Goal: Task Accomplishment & Management: Complete application form

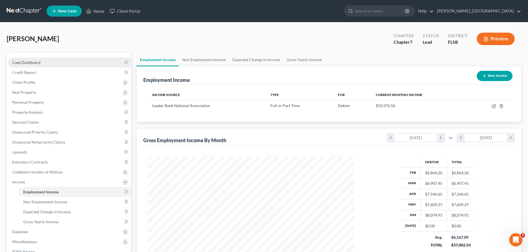
scroll to position [103, 218]
click at [98, 11] on link "Home" at bounding box center [95, 11] width 24 height 10
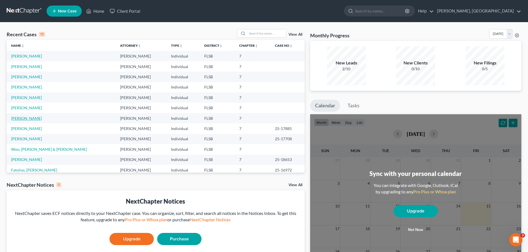
click at [28, 116] on link "[PERSON_NAME]" at bounding box center [26, 118] width 31 height 5
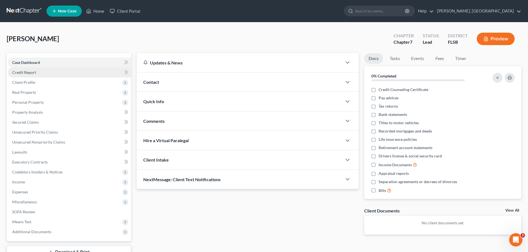
click at [25, 72] on span "Credit Report" at bounding box center [24, 72] width 24 height 5
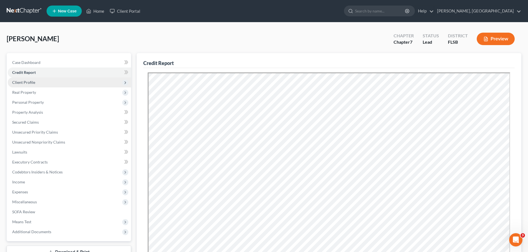
click at [29, 83] on span "Client Profile" at bounding box center [23, 82] width 23 height 5
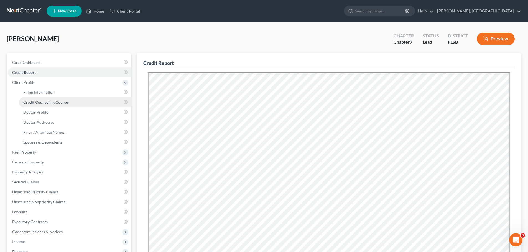
click at [44, 102] on span "Credit Counseling Course" at bounding box center [45, 102] width 45 height 5
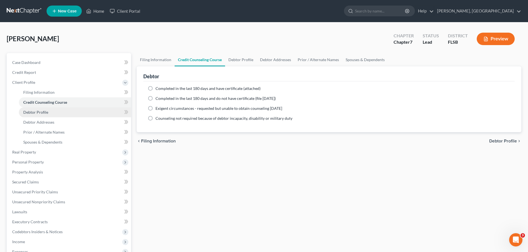
click at [34, 113] on span "Debtor Profile" at bounding box center [35, 112] width 25 height 5
select select "0"
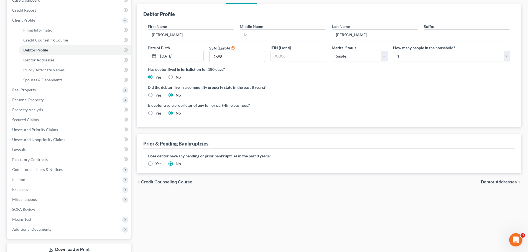
scroll to position [63, 0]
click at [498, 182] on span "Debtor Addresses" at bounding box center [499, 181] width 36 height 4
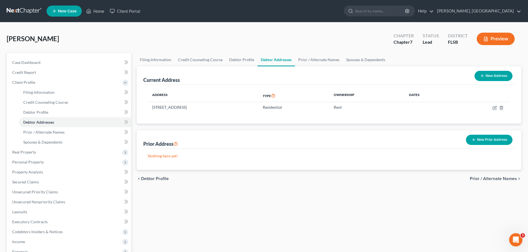
click at [503, 180] on span "Prior / Alternate Names" at bounding box center [493, 179] width 47 height 4
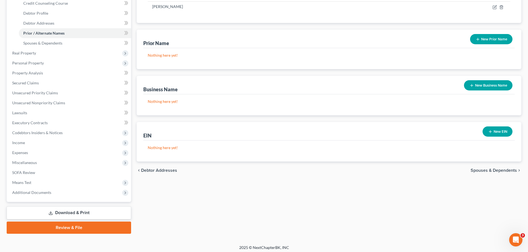
scroll to position [99, 0]
click at [502, 172] on span "Spouses & Dependents" at bounding box center [494, 170] width 46 height 4
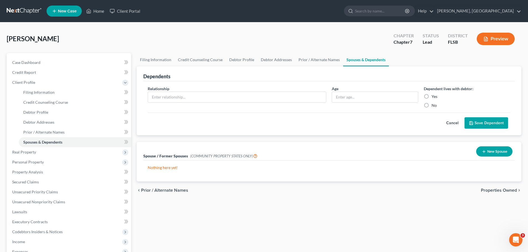
click at [504, 191] on span "Properties Owned" at bounding box center [499, 190] width 36 height 4
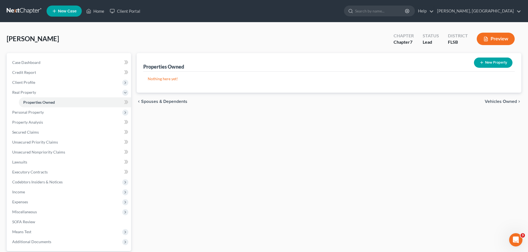
click at [507, 103] on span "Vehicles Owned" at bounding box center [501, 101] width 32 height 4
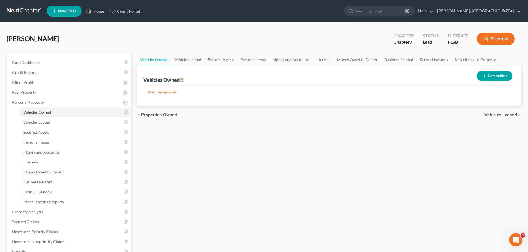
click at [493, 76] on button "New Vehicle" at bounding box center [495, 76] width 36 height 10
select select "0"
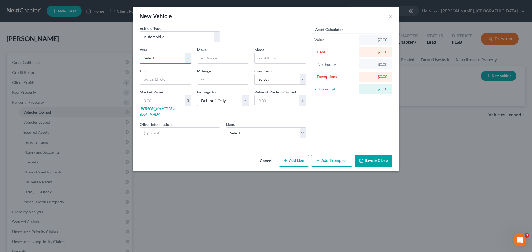
click at [163, 58] on select "Select 2026 2025 2024 2023 2022 2021 2020 2019 2018 2017 2016 2015 2014 2013 20…" at bounding box center [166, 58] width 52 height 11
select select "15"
click at [140, 53] on select "Select 2026 2025 2024 2023 2022 2021 2020 2019 2018 2017 2016 2015 2014 2013 20…" at bounding box center [166, 58] width 52 height 11
click at [215, 57] on input "text" at bounding box center [222, 58] width 51 height 11
type input "Nissan"
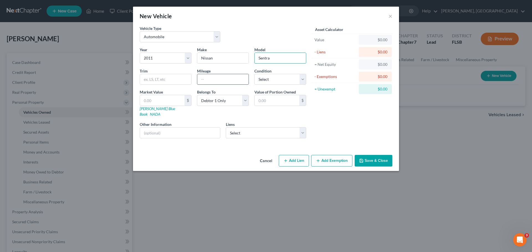
type input "Sentra"
click at [214, 81] on input "text" at bounding box center [222, 79] width 51 height 11
type input "120000"
select select "3"
click at [165, 101] on input "text" at bounding box center [162, 100] width 45 height 11
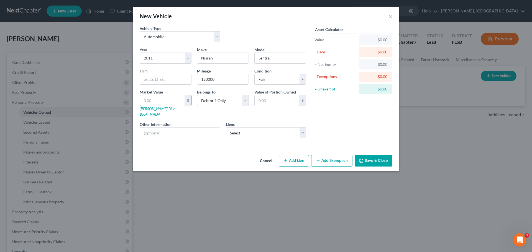
type input "1"
type input "1.00"
type input "15"
type input "15.00"
type input "150"
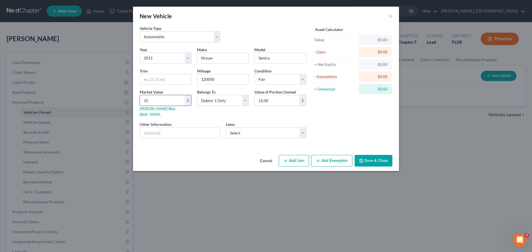
type input "150.00"
type input "1500"
type input "1,500.00"
type input "1,500"
click at [331, 155] on button "Add Exemption" at bounding box center [331, 161] width 41 height 12
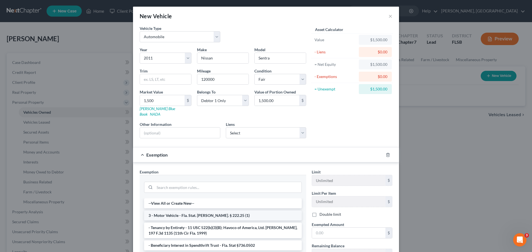
click at [214, 211] on li "3 - Motor Vehicle - Fla. Stat. [PERSON_NAME]. § 222.25 (1)" at bounding box center [223, 216] width 158 height 10
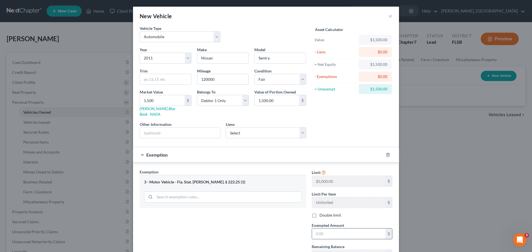
click at [344, 230] on input "text" at bounding box center [348, 234] width 73 height 11
type input "1,500"
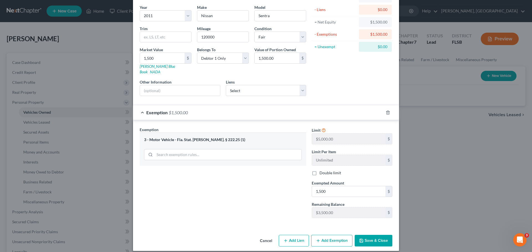
click at [370, 235] on button "Save & Close" at bounding box center [374, 241] width 38 height 12
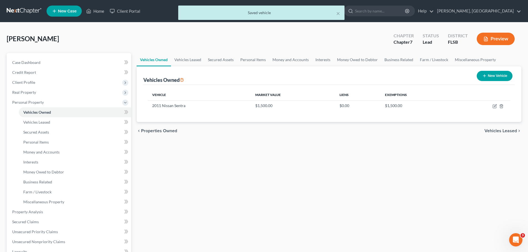
click at [495, 75] on button "New Vehicle" at bounding box center [495, 76] width 36 height 10
select select "0"
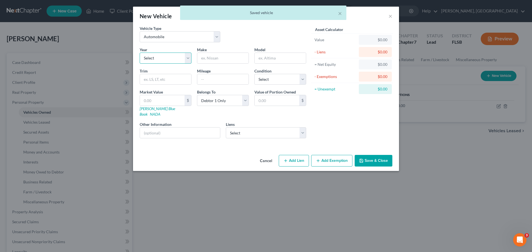
click at [161, 60] on select "Select 2026 2025 2024 2023 2022 2021 2020 2019 2018 2017 2016 2015 2014 2013 20…" at bounding box center [166, 58] width 52 height 11
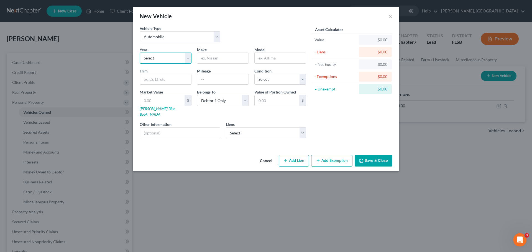
select select "7"
click at [140, 53] on select "Select 2026 2025 2024 2023 2022 2021 2020 2019 2018 2017 2016 2015 2014 2013 20…" at bounding box center [166, 58] width 52 height 11
click at [226, 59] on input "text" at bounding box center [222, 58] width 51 height 11
type input "Chevrolet"
type input "Traverse"
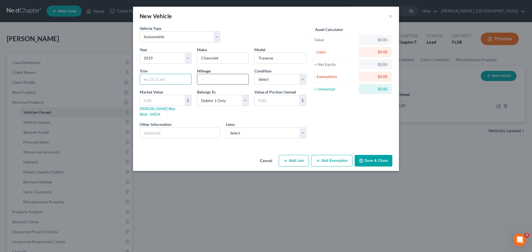
click at [234, 80] on input "text" at bounding box center [222, 79] width 51 height 11
type input "60124"
click at [303, 129] on select "Select Northwest Federal Cr - $19,643.00 Pentagon/1st Mortgag - $0.00 World Omn…" at bounding box center [266, 132] width 81 height 11
select select "0"
click at [226, 127] on select "Select Northwest Federal Cr - $19,643.00 Pentagon/1st Mortgag - $0.00 World Omn…" at bounding box center [266, 132] width 81 height 11
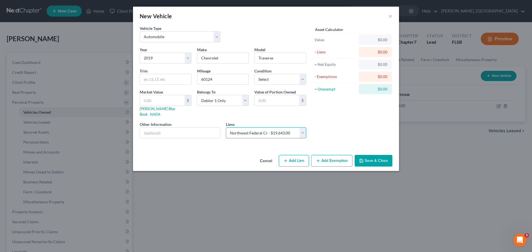
select select
select select "48"
select select "0"
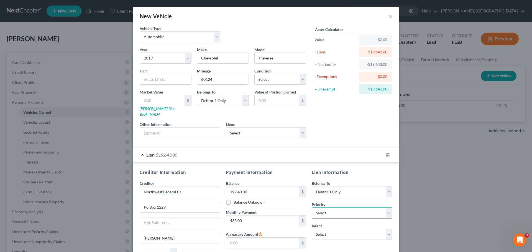
click at [387, 208] on select "Select 1st 2nd 3rd 4th 5th 6th 7th 8th 9th 10th 11th 12th 13th 14th 15th 16th 1…" at bounding box center [352, 213] width 81 height 11
select select "0"
click at [312, 208] on select "Select 1st 2nd 3rd 4th 5th 6th 7th 8th 9th 10th 11th 12th 13th 14th 15th 16th 1…" at bounding box center [352, 213] width 81 height 11
click at [387, 231] on select "Select Surrender Redeem Reaffirm Avoid Other" at bounding box center [352, 234] width 81 height 11
select select "2"
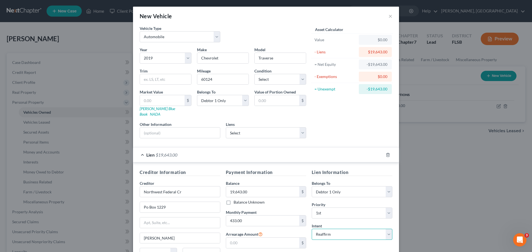
click at [312, 229] on select "Select Surrender Redeem Reaffirm Avoid Other" at bounding box center [352, 234] width 81 height 11
drag, startPoint x: 300, startPoint y: 80, endPoint x: 297, endPoint y: 82, distance: 3.6
click at [300, 80] on select "Select Excellent Very Good Good Fair Poor" at bounding box center [280, 79] width 52 height 11
select select "2"
click at [254, 74] on select "Select Excellent Very Good Good Fair Poor" at bounding box center [280, 79] width 52 height 11
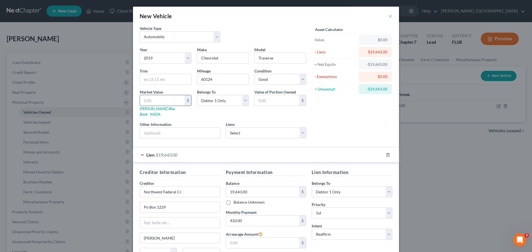
click at [151, 99] on input "text" at bounding box center [162, 100] width 45 height 11
type input "1"
type input "1.00"
type input "16"
type input "16.00"
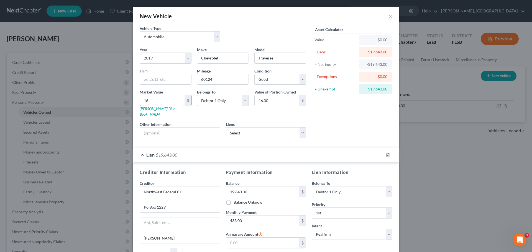
type input "160"
type input "160.00"
type input "1600"
type input "1,600.00"
type input "1,6000"
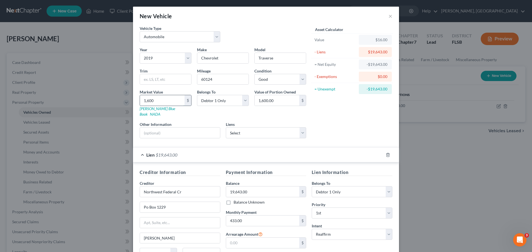
type input "16,000.00"
type input "16,000"
click at [216, 59] on input "Chevrolet" at bounding box center [222, 58] width 51 height 11
click at [260, 238] on input "text" at bounding box center [262, 243] width 73 height 11
type input "0.00"
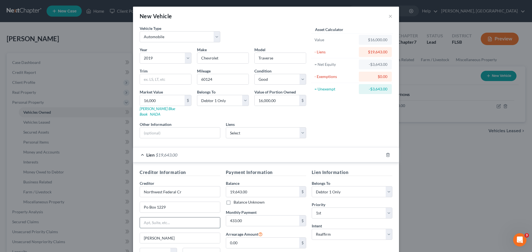
click at [191, 218] on input "text" at bounding box center [180, 223] width 80 height 11
click at [326, 126] on div "Asset Calculator Value $16,000.00 - Liens $19,643.00 = Net Equity -$3,643.00 - …" at bounding box center [352, 83] width 86 height 117
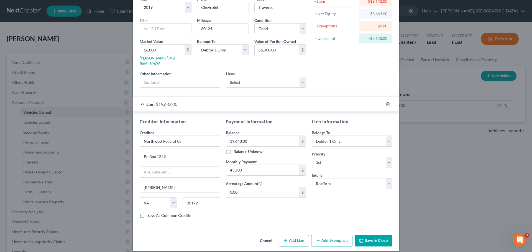
scroll to position [49, 0]
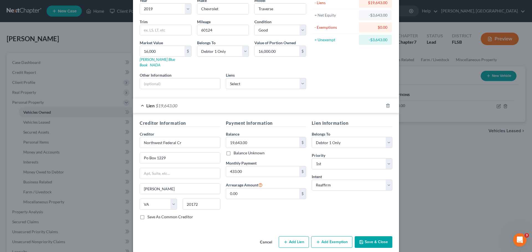
click at [377, 237] on button "Save & Close" at bounding box center [374, 243] width 38 height 12
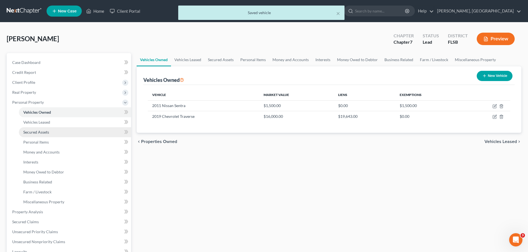
click at [39, 133] on span "Secured Assets" at bounding box center [36, 132] width 26 height 5
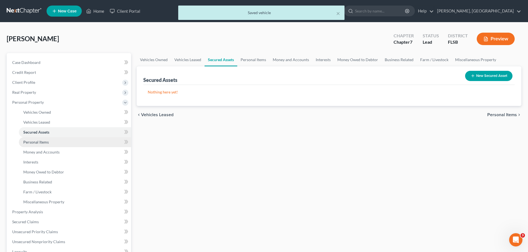
click at [43, 143] on span "Personal Items" at bounding box center [35, 142] width 25 height 5
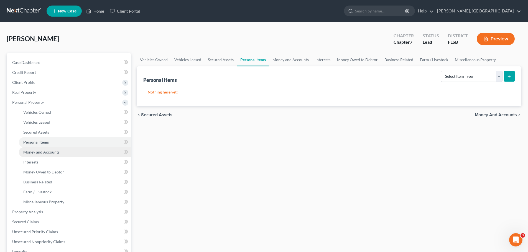
click at [35, 151] on span "Money and Accounts" at bounding box center [41, 152] width 36 height 5
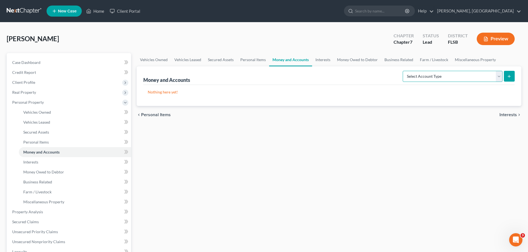
click at [500, 75] on select "Select Account Type Brokerage Cash on Hand Certificates of Deposit Checking Acc…" at bounding box center [453, 76] width 100 height 11
select select "checking"
click at [404, 71] on select "Select Account Type Brokerage Cash on Hand Certificates of Deposit Checking Acc…" at bounding box center [453, 76] width 100 height 11
click at [509, 75] on icon "submit" at bounding box center [509, 76] width 4 height 4
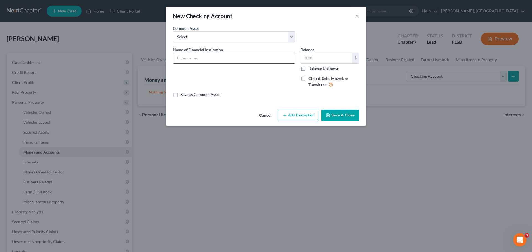
click at [233, 56] on input "text" at bounding box center [234, 58] width 122 height 11
type input "Chase Bank"
click at [304, 58] on input "text" at bounding box center [326, 58] width 51 height 11
type input "72"
click at [302, 114] on button "Add Exemption" at bounding box center [298, 116] width 41 height 12
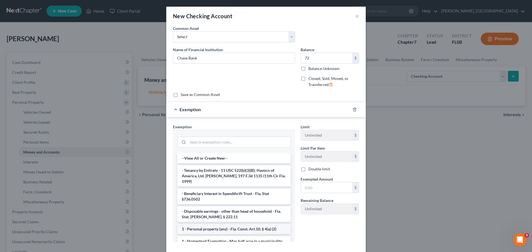
click at [213, 224] on li "1 - Personal property (any) - Fla. Const. Art.10, § 4(a) (2)" at bounding box center [233, 229] width 113 height 10
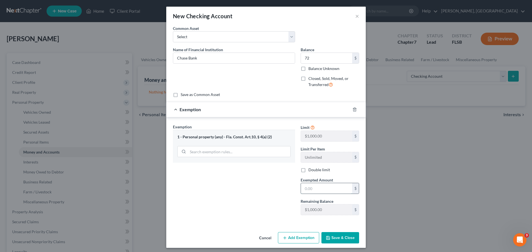
click at [310, 192] on input "text" at bounding box center [326, 188] width 51 height 11
type input "72"
click at [341, 241] on button "Save & Close" at bounding box center [340, 238] width 38 height 12
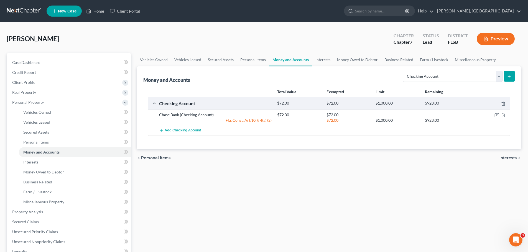
click at [510, 75] on icon "submit" at bounding box center [509, 76] width 4 height 4
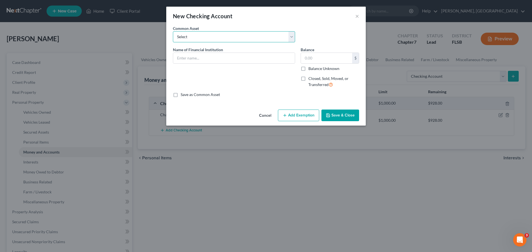
click at [290, 35] on select "Select [PERSON_NAME] Fargo" at bounding box center [234, 36] width 122 height 11
select select "1"
click at [173, 31] on select "Select [PERSON_NAME] Fargo" at bounding box center [234, 36] width 122 height 11
type input "[PERSON_NAME] Fargo"
type input "155.00"
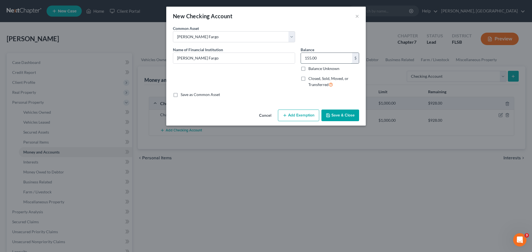
click at [326, 59] on input "155.00" at bounding box center [326, 58] width 51 height 11
click at [356, 15] on button "×" at bounding box center [357, 16] width 4 height 7
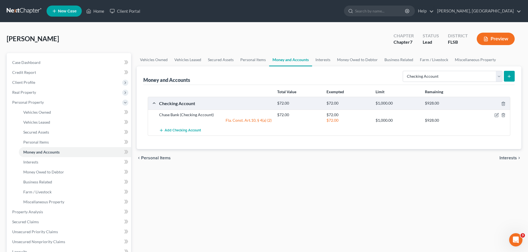
click at [512, 75] on button "submit" at bounding box center [509, 76] width 11 height 11
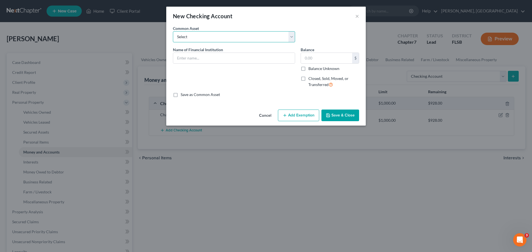
drag, startPoint x: 290, startPoint y: 35, endPoint x: 282, endPoint y: 38, distance: 8.3
click at [290, 35] on select "Select [PERSON_NAME] Fargo" at bounding box center [234, 36] width 122 height 11
select select "1"
click at [173, 31] on select "Select [PERSON_NAME] Fargo" at bounding box center [234, 36] width 122 height 11
type input "[PERSON_NAME] Fargo"
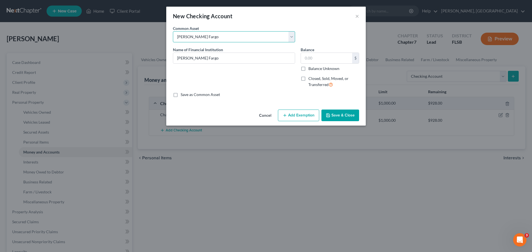
type input "155.00"
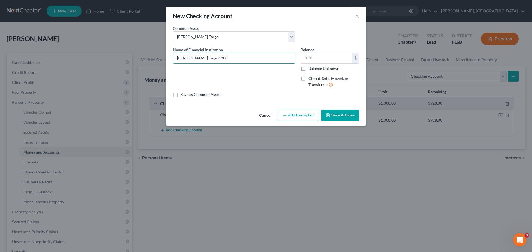
type input "[PERSON_NAME] Fargo1900"
click at [306, 115] on button "Add Exemption" at bounding box center [298, 116] width 41 height 12
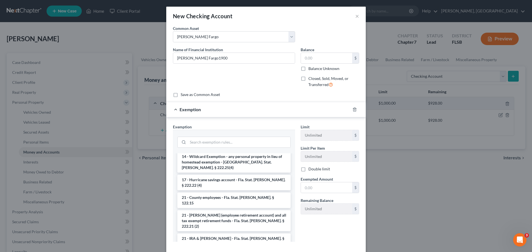
scroll to position [108, 0]
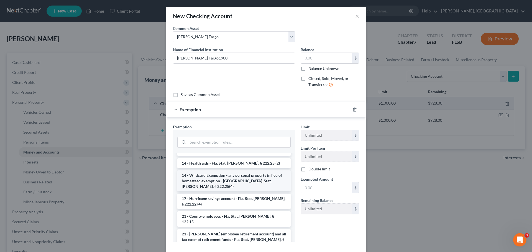
click at [233, 171] on li "14 - Wildcard Exemption - any personal property in lieu of homestead exemption …" at bounding box center [233, 181] width 113 height 21
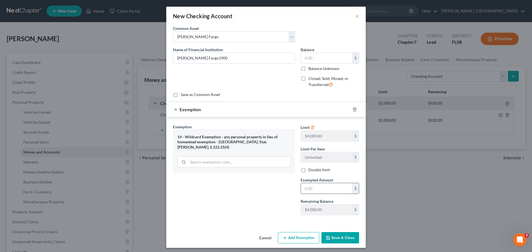
click at [318, 188] on input "text" at bounding box center [326, 188] width 51 height 11
type input "1,900"
click at [334, 238] on button "Save & Close" at bounding box center [340, 238] width 38 height 12
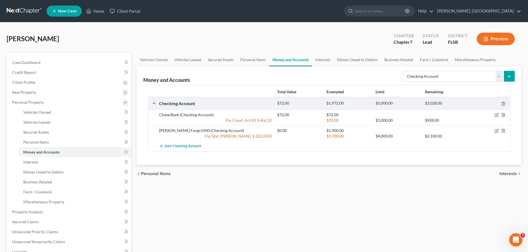
click at [508, 173] on span "Interests" at bounding box center [507, 174] width 17 height 4
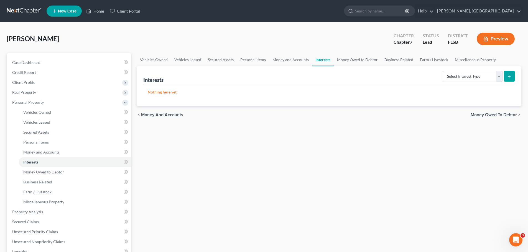
click at [155, 116] on span "Money and Accounts" at bounding box center [162, 115] width 42 height 4
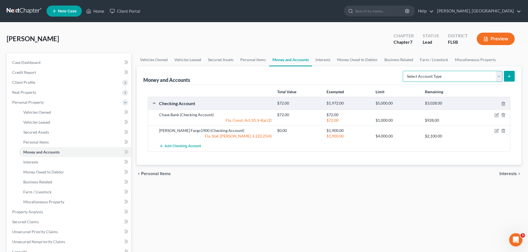
click at [496, 76] on select "Select Account Type Brokerage Cash on Hand Certificates of Deposit Checking Acc…" at bounding box center [453, 76] width 100 height 11
click at [498, 75] on select "Select Account Type Brokerage Cash on Hand Certificates of Deposit Checking Acc…" at bounding box center [453, 76] width 100 height 11
click at [510, 173] on span "Interests" at bounding box center [507, 174] width 17 height 4
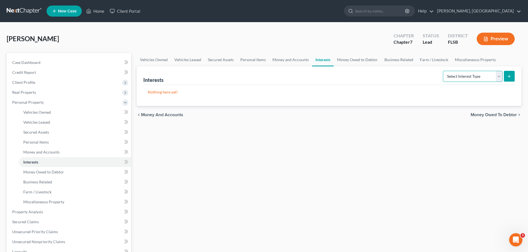
click at [498, 75] on select "Select Interest Type 401K Annuity Bond Education IRA Government Bond Government…" at bounding box center [473, 76] width 60 height 11
select select "ira"
click at [443, 71] on select "Select Interest Type 401K Annuity Bond Education IRA Government Bond Government…" at bounding box center [473, 76] width 60 height 11
click at [510, 77] on icon "submit" at bounding box center [509, 76] width 4 height 4
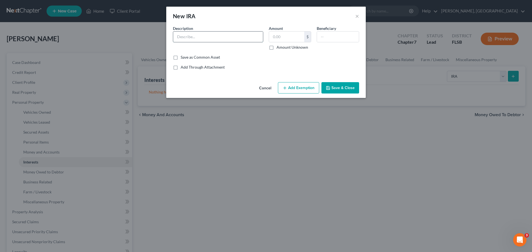
click at [244, 37] on input "text" at bounding box center [218, 37] width 90 height 11
type input "[PERSON_NAME] IRA"
type input "58,157.24"
click at [324, 34] on input "text" at bounding box center [338, 37] width 42 height 11
click at [300, 85] on button "Add Exemption" at bounding box center [298, 88] width 41 height 12
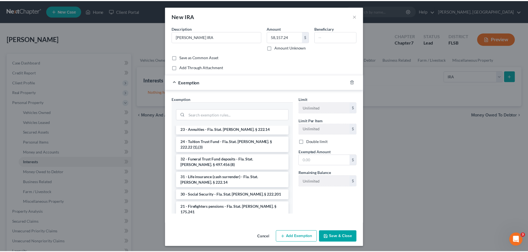
scroll to position [272, 0]
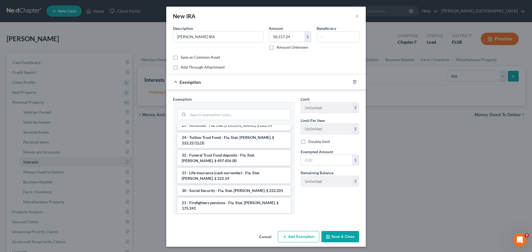
click at [218, 246] on li "21 - IRA & [PERSON_NAME] - Fla. Stat. [PERSON_NAME]. § 222.21 (2)" at bounding box center [233, 254] width 113 height 16
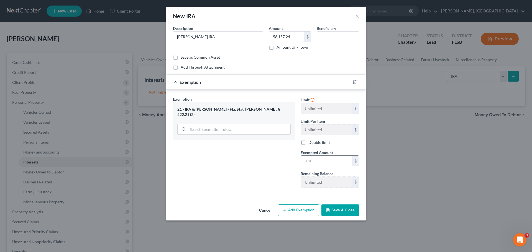
click at [326, 161] on input "text" at bounding box center [326, 161] width 51 height 11
type input "58,157.24"
click at [338, 213] on button "Save & Close" at bounding box center [340, 211] width 38 height 12
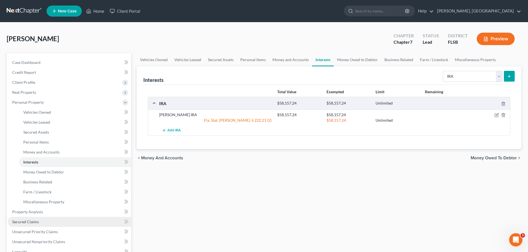
drag, startPoint x: 31, startPoint y: 222, endPoint x: 44, endPoint y: 219, distance: 13.9
click at [31, 222] on span "Secured Claims" at bounding box center [25, 222] width 27 height 5
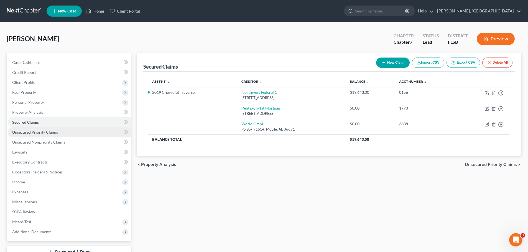
click at [32, 134] on span "Unsecured Priority Claims" at bounding box center [35, 132] width 46 height 5
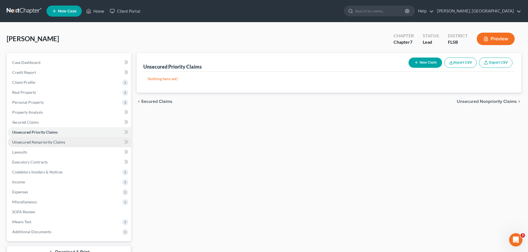
click at [34, 142] on span "Unsecured Nonpriority Claims" at bounding box center [38, 142] width 53 height 5
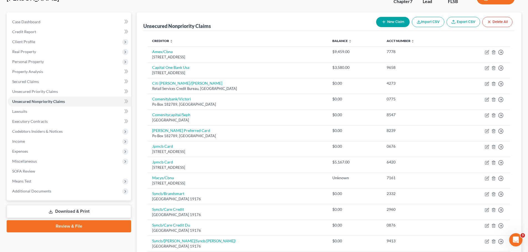
scroll to position [41, 0]
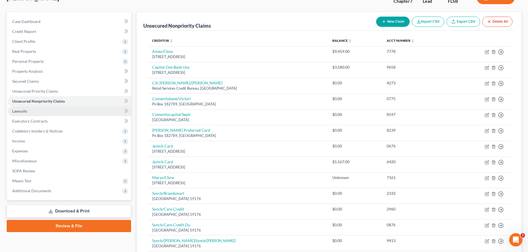
click at [20, 111] on span "Lawsuits" at bounding box center [19, 111] width 15 height 5
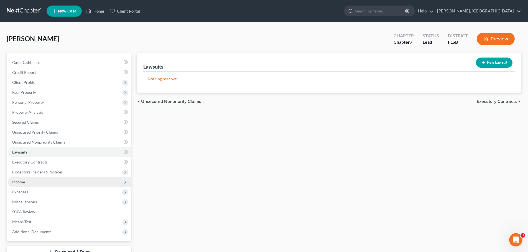
click at [21, 181] on span "Income" at bounding box center [18, 182] width 13 height 5
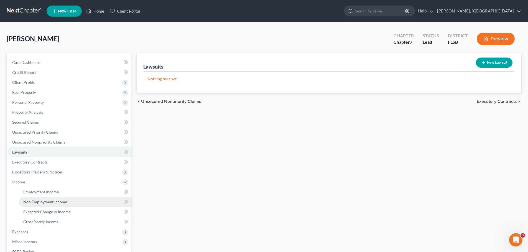
drag, startPoint x: 45, startPoint y: 201, endPoint x: 46, endPoint y: 199, distance: 2.8
click at [45, 201] on span "Non Employment Income" at bounding box center [45, 202] width 44 height 5
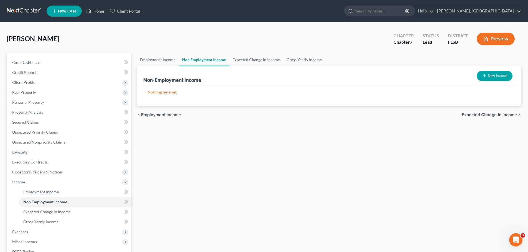
click at [496, 75] on button "New Income" at bounding box center [495, 76] width 36 height 10
select select "0"
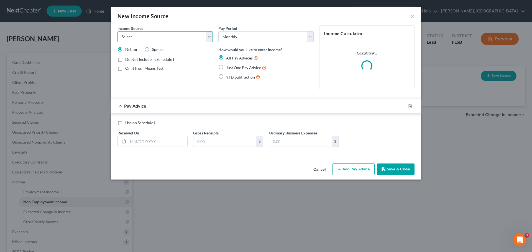
click at [209, 38] on select "Select Unemployment Disability (from employer) Pension Retirement Social Securi…" at bounding box center [164, 36] width 95 height 11
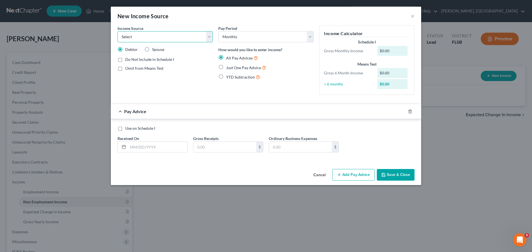
select select "4"
click at [117, 31] on select "Select Unemployment Disability (from employer) Pension Retirement Social Securi…" at bounding box center [164, 36] width 95 height 11
click at [226, 68] on label "Just One Pay Advice" at bounding box center [246, 68] width 40 height 6
click at [228, 68] on input "Just One Pay Advice" at bounding box center [230, 67] width 4 height 4
radio input "true"
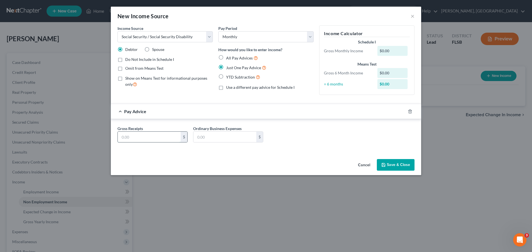
click at [146, 140] on input "text" at bounding box center [149, 137] width 63 height 11
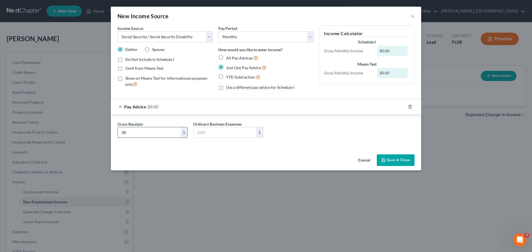
type input "0"
type input "1,593.90"
click at [392, 161] on button "Save & Close" at bounding box center [396, 161] width 38 height 12
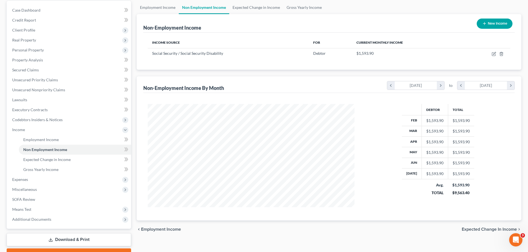
scroll to position [53, 0]
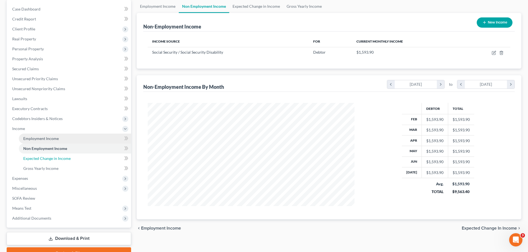
drag, startPoint x: 55, startPoint y: 160, endPoint x: 88, endPoint y: 141, distance: 38.4
click at [55, 160] on span "Expected Change in Income" at bounding box center [46, 158] width 47 height 5
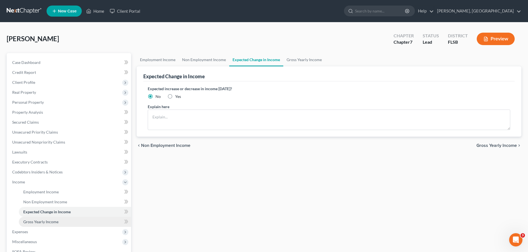
click at [48, 220] on span "Gross Yearly Income" at bounding box center [40, 222] width 35 height 5
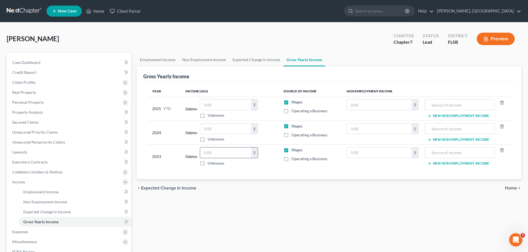
click at [231, 153] on input "text" at bounding box center [225, 153] width 51 height 11
type input "13,850"
click at [228, 126] on input "text" at bounding box center [225, 129] width 51 height 11
click at [219, 132] on input "text" at bounding box center [225, 129] width 51 height 11
type input "14,600"
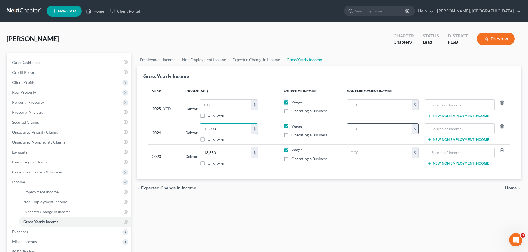
click at [374, 127] on input "text" at bounding box center [379, 129] width 65 height 11
type input "14,600"
click at [368, 152] on input "text" at bounding box center [379, 153] width 65 height 11
type input "13,850"
click at [226, 157] on input "13,850" at bounding box center [225, 153] width 51 height 11
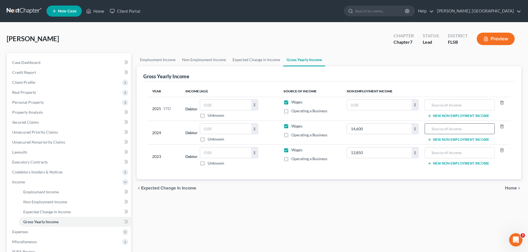
click at [476, 131] on input "text" at bounding box center [460, 129] width 64 height 11
type input "social security disability"
click at [472, 154] on input "text" at bounding box center [460, 153] width 64 height 11
paste input "social security disability"
type input "social security disability"
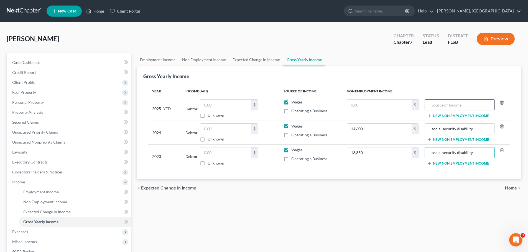
click at [457, 103] on input "text" at bounding box center [460, 105] width 64 height 11
paste input "social security disability"
type input "social security disability"
click at [218, 105] on input "text" at bounding box center [225, 105] width 51 height 11
click at [51, 199] on link "Non Employment Income" at bounding box center [75, 202] width 112 height 10
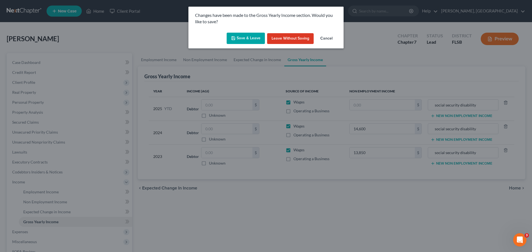
click at [251, 37] on button "Save & Leave" at bounding box center [246, 39] width 38 height 12
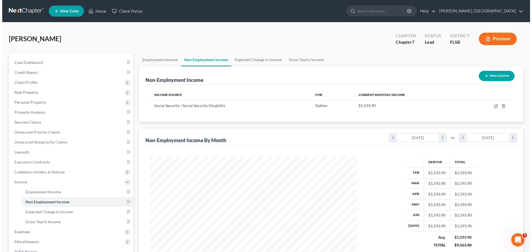
scroll to position [103, 218]
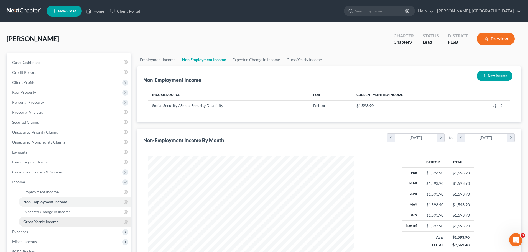
click at [48, 224] on span "Gross Yearly Income" at bounding box center [40, 222] width 35 height 5
click at [37, 223] on span "Gross Yearly Income" at bounding box center [40, 222] width 35 height 5
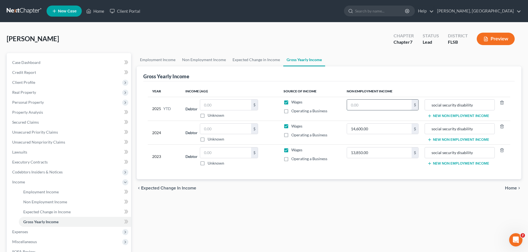
click at [394, 106] on input "text" at bounding box center [379, 105] width 65 height 11
type input "9,563.40"
click at [509, 187] on span "Home" at bounding box center [511, 188] width 12 height 4
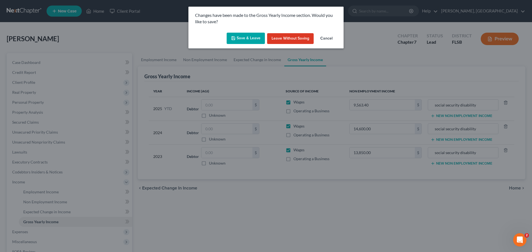
click at [249, 38] on button "Save & Leave" at bounding box center [246, 39] width 38 height 12
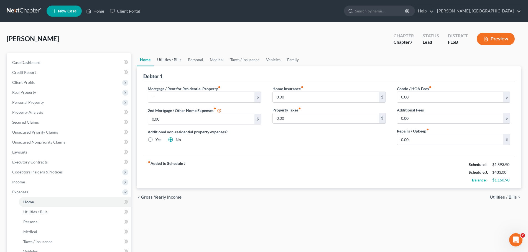
click at [168, 60] on link "Utilities / Bills" at bounding box center [169, 59] width 31 height 13
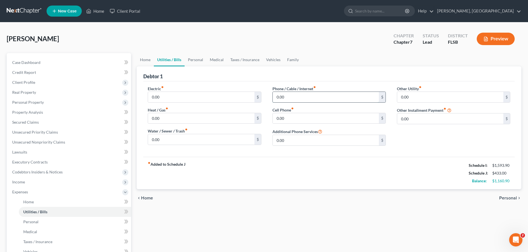
click at [290, 97] on input "0.00" at bounding box center [326, 97] width 106 height 11
click at [290, 117] on input "0.00" at bounding box center [326, 118] width 106 height 11
type input "78"
click at [144, 60] on link "Home" at bounding box center [145, 59] width 17 height 13
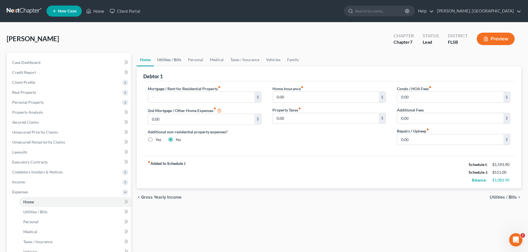
click at [166, 60] on link "Utilities / Bills" at bounding box center [169, 59] width 31 height 13
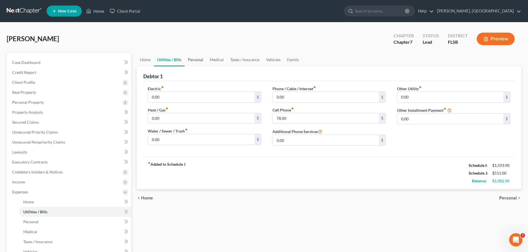
click at [199, 58] on link "Personal" at bounding box center [196, 59] width 22 height 13
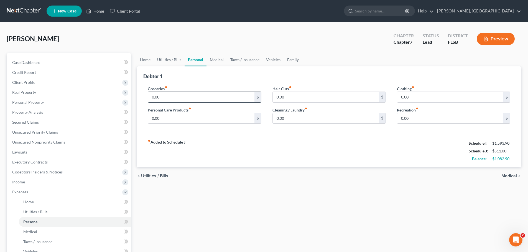
click at [170, 97] on input "0.00" at bounding box center [201, 97] width 106 height 11
type input "300"
click at [300, 96] on input "0.00" at bounding box center [326, 97] width 106 height 11
drag, startPoint x: 287, startPoint y: 96, endPoint x: 249, endPoint y: 96, distance: 38.0
click at [249, 96] on div "Groceries fiber_manual_record 300 $ Personal Care Products fiber_manual_record …" at bounding box center [329, 107] width 374 height 43
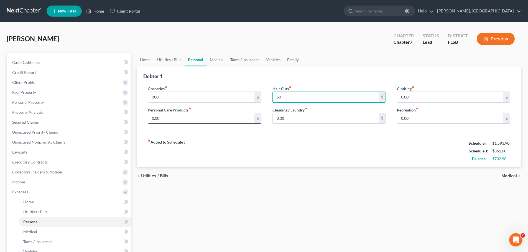
type input "50"
click at [195, 121] on input "0.00" at bounding box center [201, 118] width 106 height 11
type input "50"
click at [274, 58] on link "Vehicles" at bounding box center [273, 59] width 21 height 13
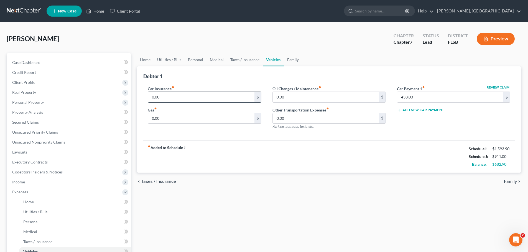
click at [166, 100] on input "0.00" at bounding box center [201, 97] width 106 height 11
type input "200"
click at [162, 118] on input "0.00" at bounding box center [201, 118] width 106 height 11
type input "200"
type input "90"
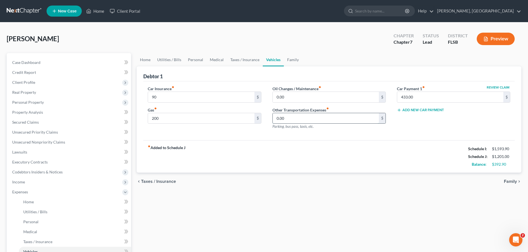
click at [297, 119] on input "0.00" at bounding box center [326, 118] width 106 height 11
click at [136, 62] on div "Home Utilities / Bills Personal Medical Taxes / Insurance Vehicles Family Debto…" at bounding box center [329, 198] width 390 height 290
click at [141, 62] on link "Home" at bounding box center [145, 59] width 17 height 13
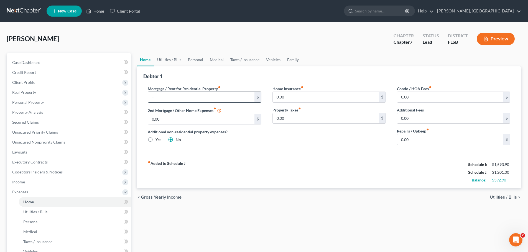
click at [164, 98] on input "text" at bounding box center [201, 97] width 106 height 11
type input "300"
click at [241, 62] on link "Taxes / Insurance" at bounding box center [245, 59] width 36 height 13
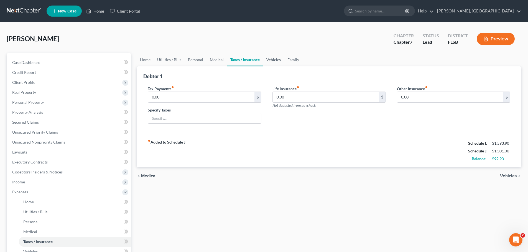
click at [272, 60] on link "Vehicles" at bounding box center [273, 59] width 21 height 13
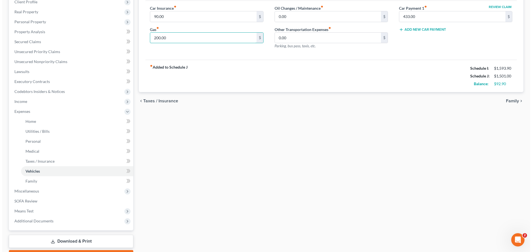
scroll to position [82, 0]
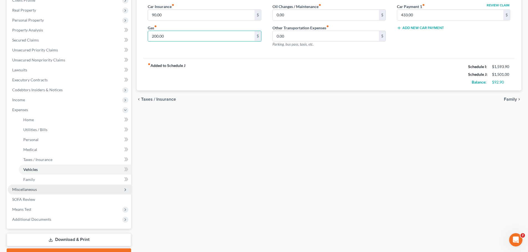
click at [34, 189] on span "Miscellaneous" at bounding box center [24, 189] width 25 height 5
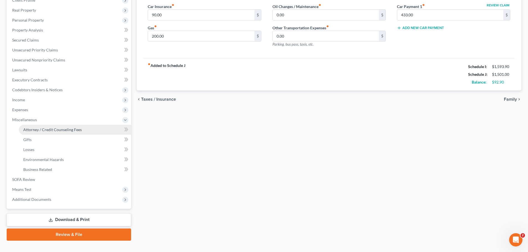
click at [46, 132] on span "Attorney / Credit Counseling Fees" at bounding box center [52, 129] width 58 height 5
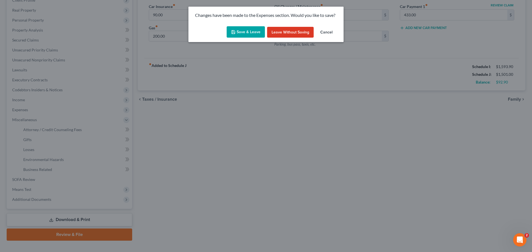
click at [245, 32] on button "Save & Leave" at bounding box center [246, 32] width 38 height 12
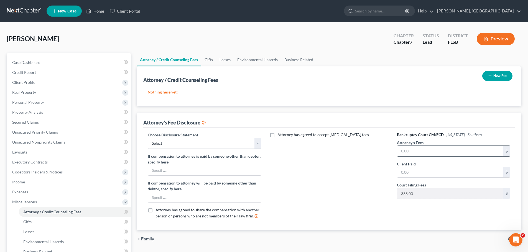
click at [414, 147] on input "text" at bounding box center [450, 151] width 106 height 11
type input "1,962"
click at [411, 172] on input "text" at bounding box center [450, 172] width 106 height 11
type input "1,800"
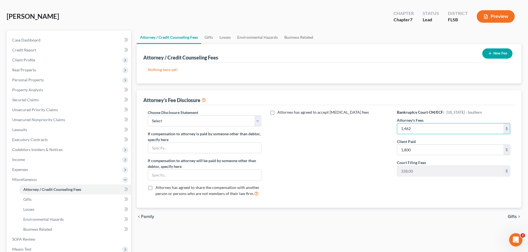
scroll to position [24, 0]
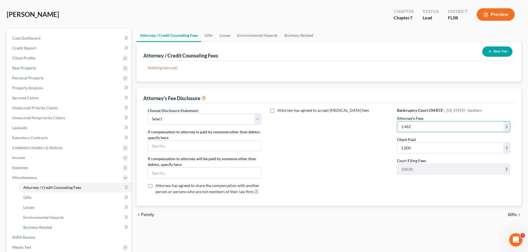
type input "1,462"
click at [511, 215] on span "Gifts" at bounding box center [512, 215] width 9 height 4
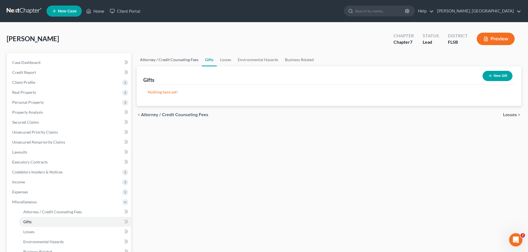
click at [185, 62] on link "Attorney / Credit Counseling Fees" at bounding box center [169, 59] width 65 height 13
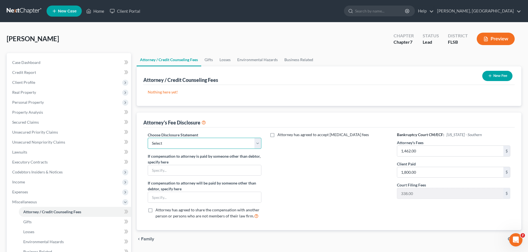
click at [257, 147] on select "Select Fl Middle District Attorney Fee Disclosure FL Northern District Attorney…" at bounding box center [204, 143] width 113 height 11
select select "2"
click at [148, 138] on select "Select Fl Middle District Attorney Fee Disclosure FL Northern District Attorney…" at bounding box center [204, 143] width 113 height 11
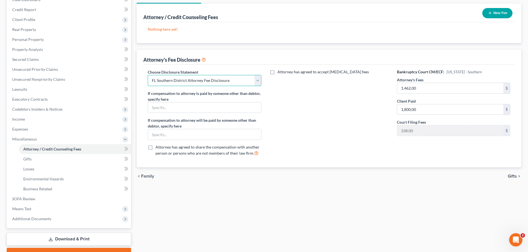
scroll to position [66, 0]
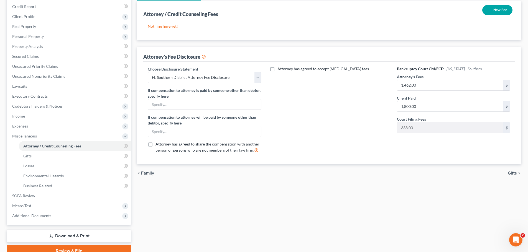
click at [513, 173] on span "Gifts" at bounding box center [512, 173] width 9 height 4
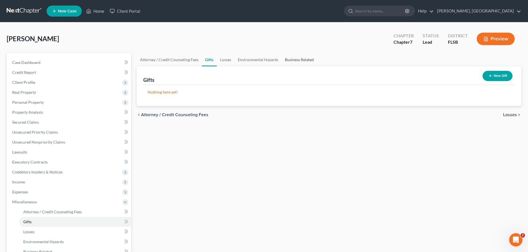
click at [293, 59] on link "Business Related" at bounding box center [299, 59] width 35 height 13
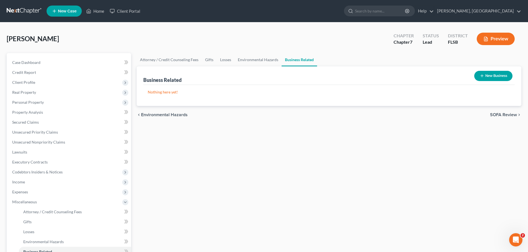
click at [507, 116] on span "SOFA Review" at bounding box center [503, 115] width 27 height 4
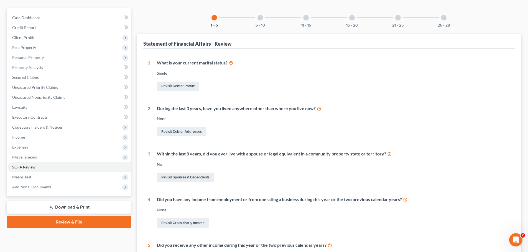
scroll to position [164, 0]
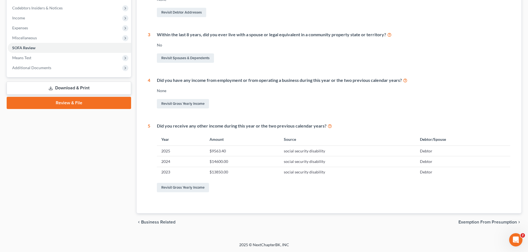
click at [489, 224] on span "Exemption from Presumption" at bounding box center [487, 222] width 58 height 4
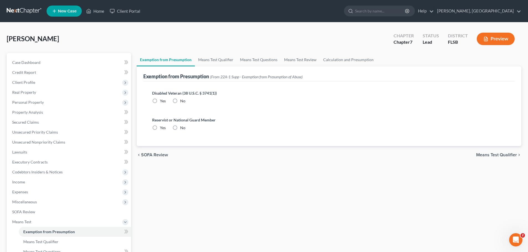
click at [180, 101] on label "No" at bounding box center [182, 101] width 5 height 6
click at [182, 101] on input "No" at bounding box center [184, 100] width 4 height 4
radio input "true"
click at [180, 127] on label "No" at bounding box center [182, 128] width 5 height 6
click at [182, 127] on input "No" at bounding box center [184, 127] width 4 height 4
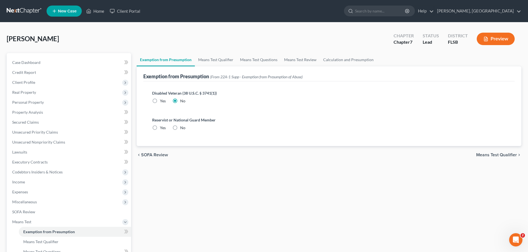
radio input "true"
click at [498, 157] on span "Means Test Qualifier" at bounding box center [496, 155] width 41 height 4
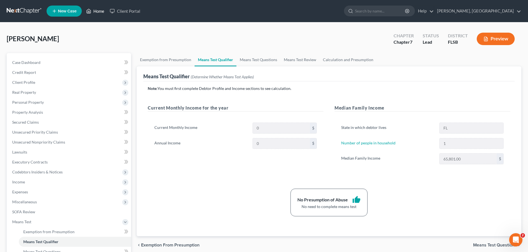
click at [98, 9] on link "Home" at bounding box center [95, 11] width 24 height 10
